Goal: Check status: Check status

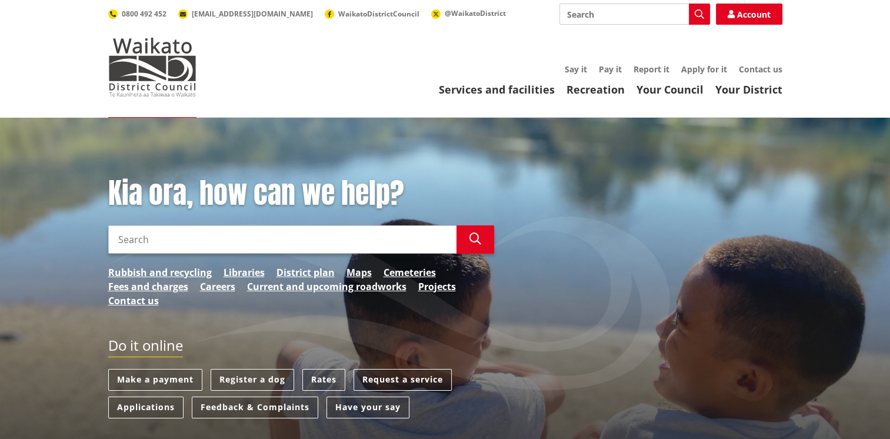
click at [182, 246] on input "Search" at bounding box center [282, 239] width 348 height 28
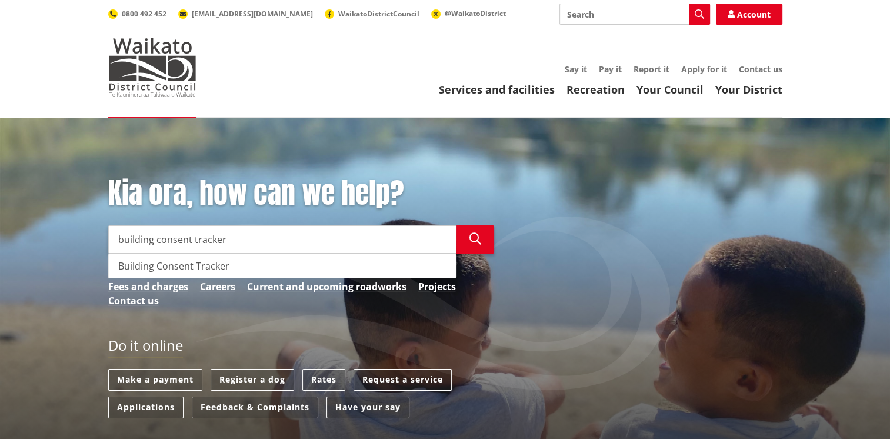
type input "building consent tracker"
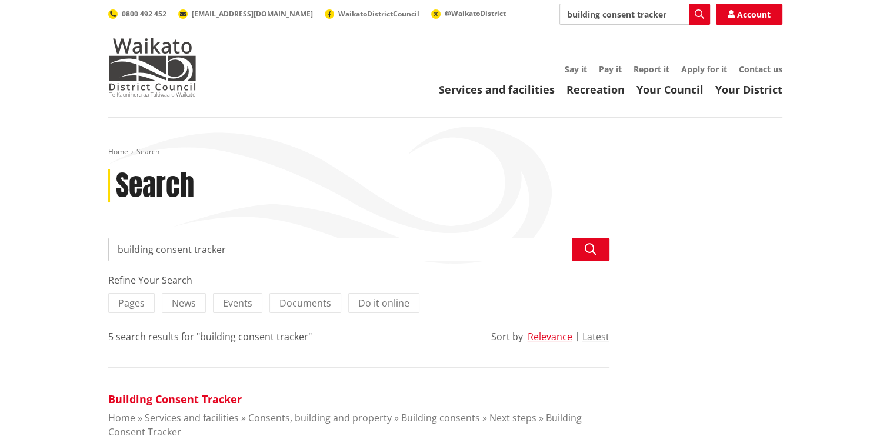
click at [177, 397] on link "Building Consent Tracker" at bounding box center [175, 399] width 134 height 14
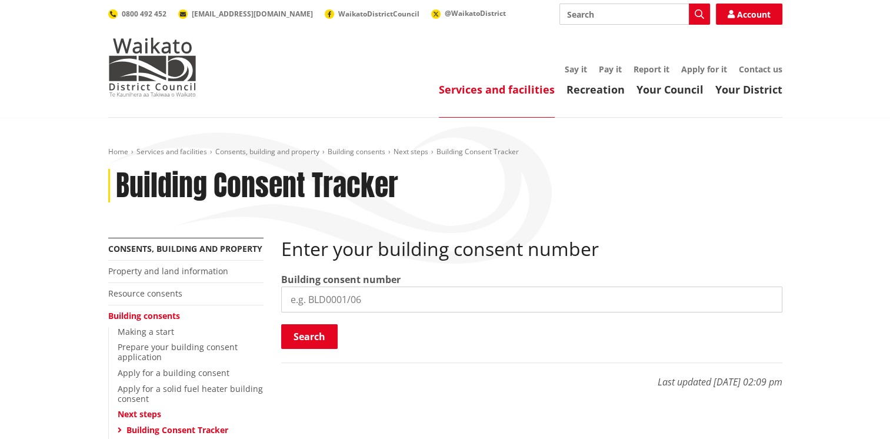
click at [311, 305] on input "search" at bounding box center [531, 300] width 501 height 26
type input "BLD0313/26"
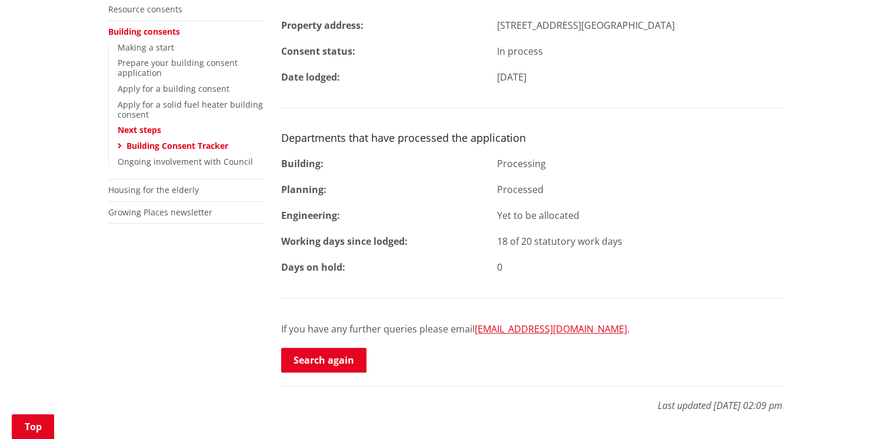
scroll to position [313, 0]
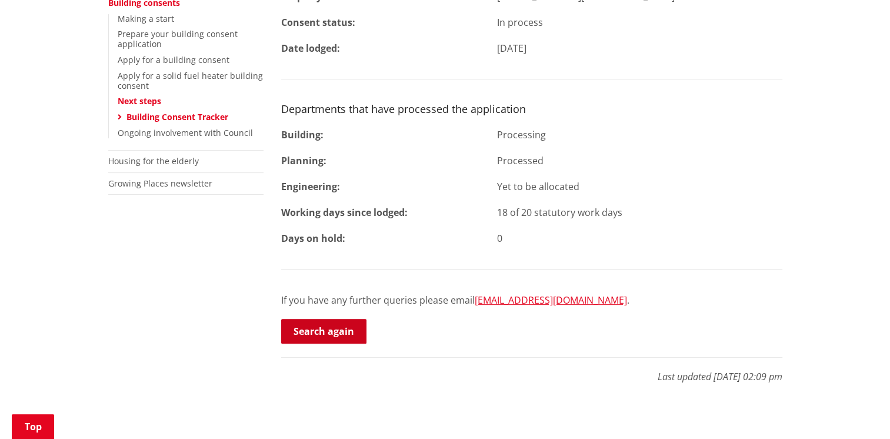
click at [327, 331] on link "Search again" at bounding box center [323, 331] width 85 height 25
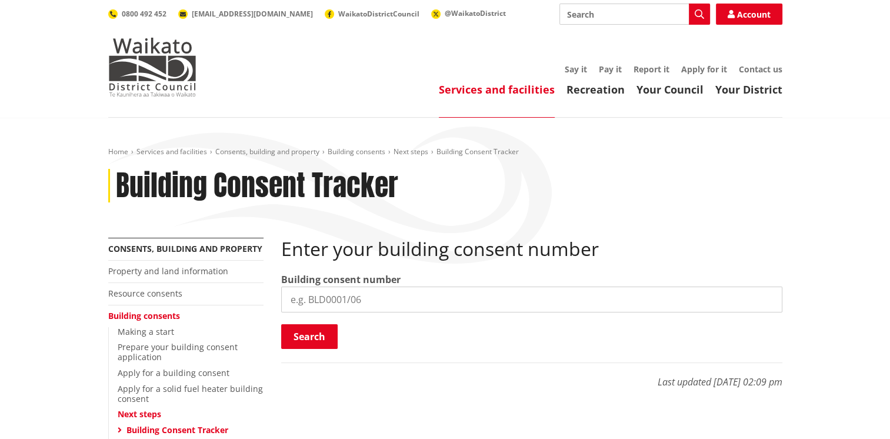
click at [332, 295] on input "search" at bounding box center [531, 300] width 501 height 26
type input "BLD0343/26"
